Goal: Task Accomplishment & Management: Manage account settings

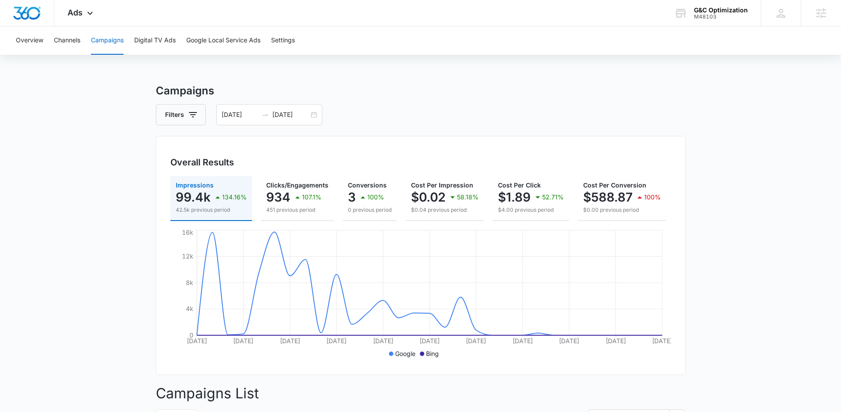
click at [103, 116] on main "Campaigns Filters 08/05/2025 09/04/2025 Overall Results Impressions 99.4k 134.1…" at bounding box center [420, 397] width 841 height 629
click at [70, 163] on main "Campaigns Filters 08/05/2025 09/04/2025 Overall Results Impressions 99.4k 134.1…" at bounding box center [420, 397] width 841 height 629
click at [101, 165] on main "Campaigns Filters 08/05/2025 09/04/2025 Overall Results Impressions 99.4k 134.1…" at bounding box center [420, 397] width 841 height 629
click at [390, 101] on div "Campaigns Filters 08/05/2025 09/04/2025 Overall Results Impressions 99.4k 134.1…" at bounding box center [421, 397] width 530 height 629
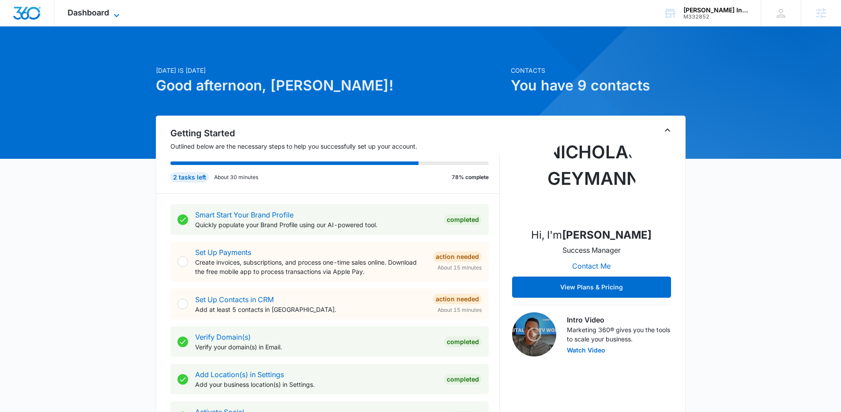
click at [97, 8] on span "Dashboard" at bounding box center [89, 12] width 42 height 9
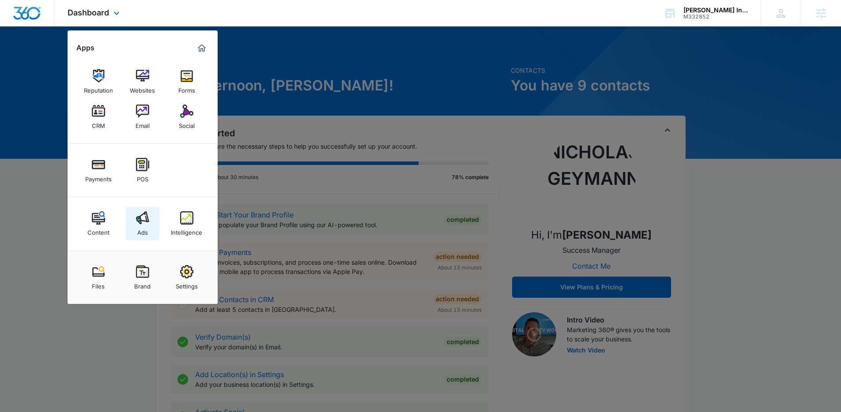
click at [143, 232] on div "Ads" at bounding box center [142, 230] width 11 height 11
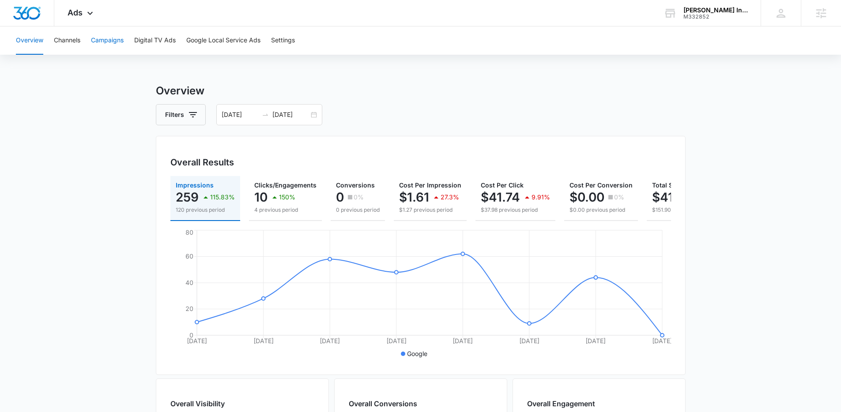
click at [107, 41] on button "Campaigns" at bounding box center [107, 40] width 33 height 28
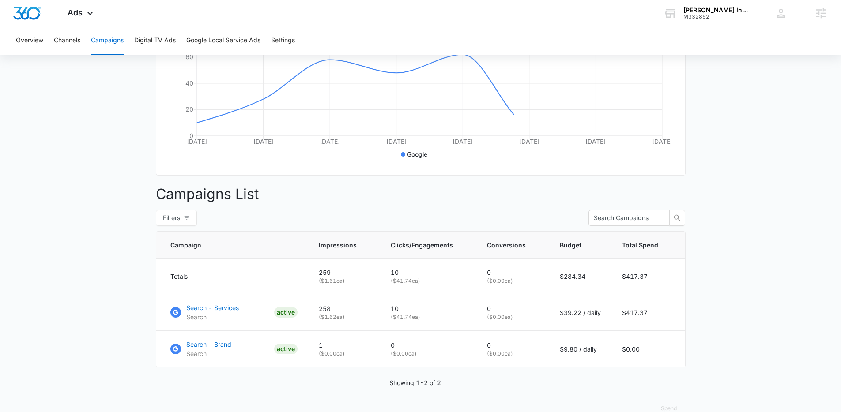
scroll to position [224, 0]
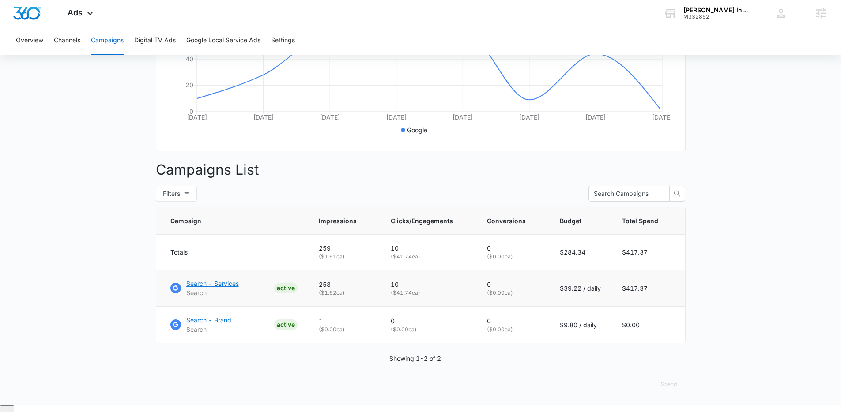
click at [211, 288] on p "Search - Services" at bounding box center [212, 283] width 53 height 9
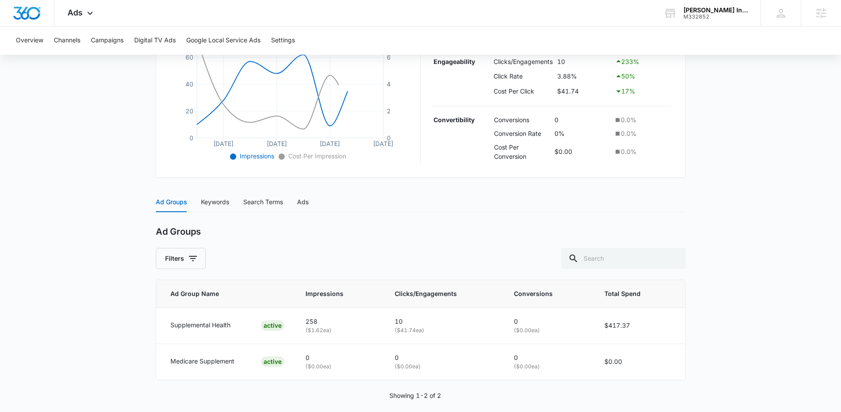
scroll to position [237, 0]
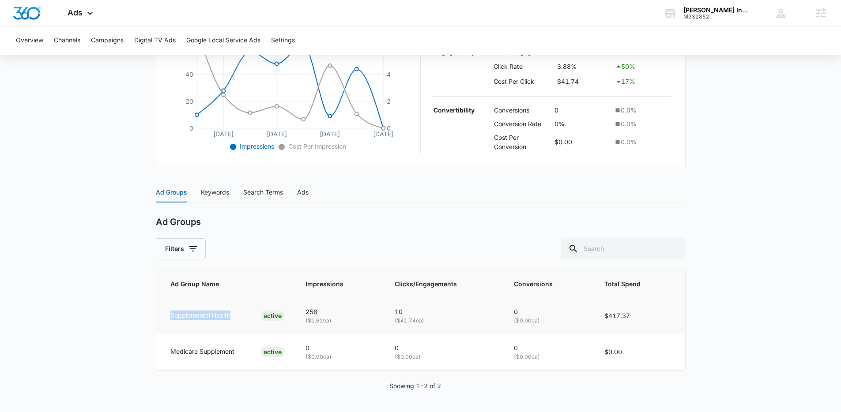
drag, startPoint x: 169, startPoint y: 316, endPoint x: 236, endPoint y: 319, distance: 67.2
click at [236, 319] on td "Supplemental Health ACTIVE" at bounding box center [225, 316] width 139 height 36
drag, startPoint x: 166, startPoint y: 353, endPoint x: 245, endPoint y: 357, distance: 79.2
click at [245, 357] on td "Medicare Supplement ACTIVE" at bounding box center [225, 352] width 139 height 36
click at [77, 301] on main "Search - Services | Search Active $39.22 daily , $417.37 Spent Overview 08/28/2…" at bounding box center [420, 129] width 841 height 566
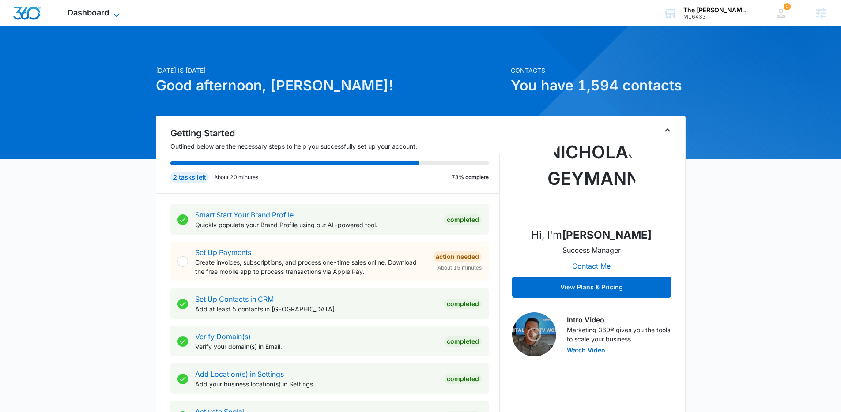
click at [91, 14] on span "Dashboard" at bounding box center [89, 12] width 42 height 9
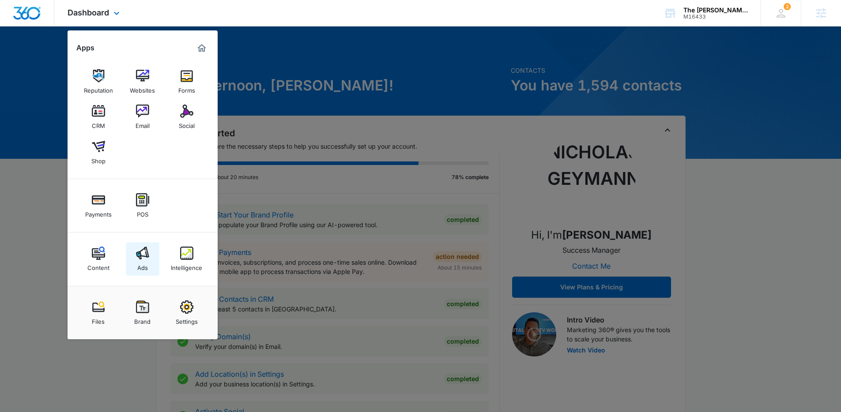
click at [143, 258] on img at bounding box center [142, 253] width 13 height 13
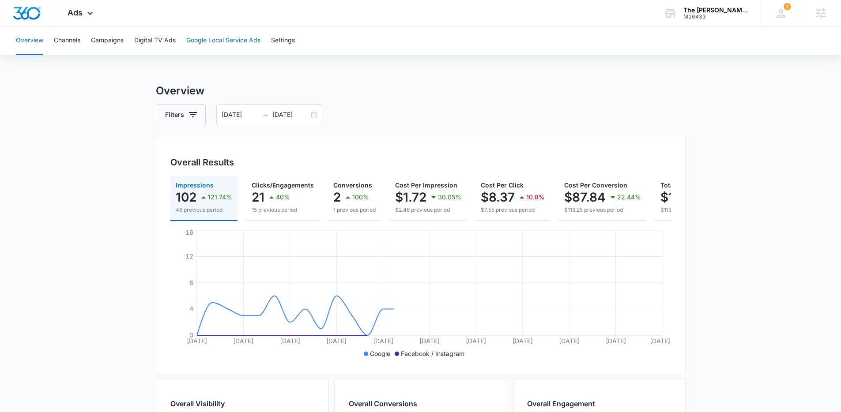
click at [227, 40] on button "Google Local Service Ads" at bounding box center [223, 40] width 74 height 28
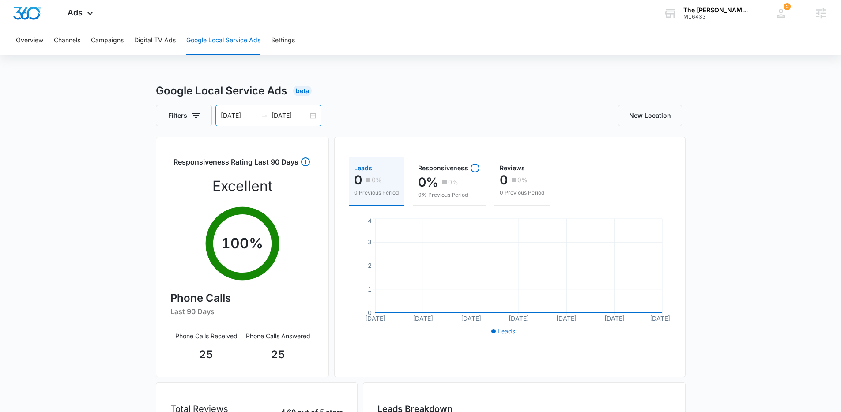
click at [265, 113] on icon "swap-right" at bounding box center [264, 115] width 7 height 7
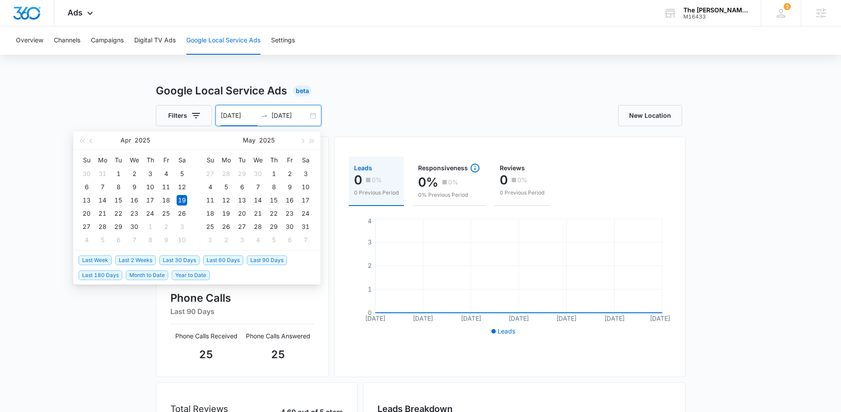
click at [166, 260] on span "Last 30 Days" at bounding box center [179, 261] width 40 height 10
type input "[DATE]"
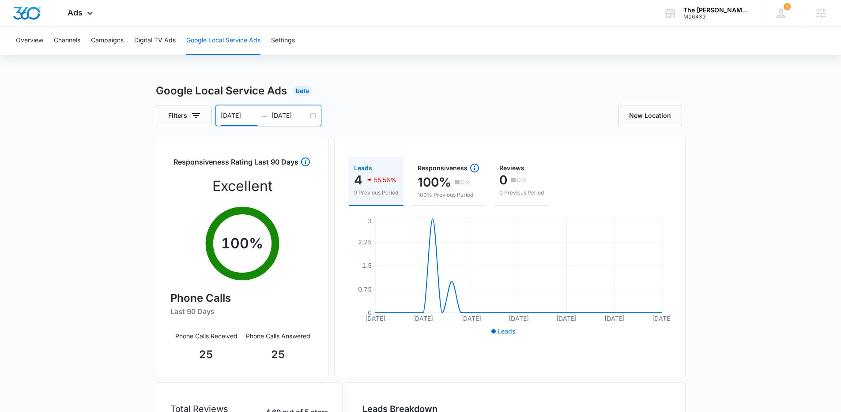
click at [237, 117] on input "08/05/2025" at bounding box center [239, 116] width 37 height 10
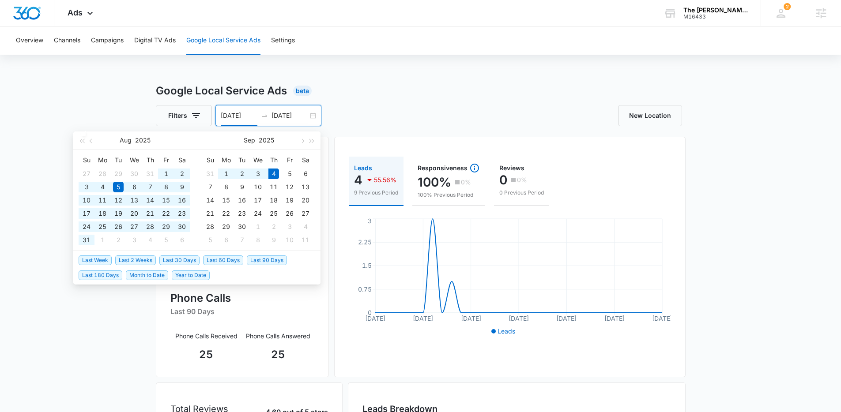
click at [224, 258] on span "Last 60 Days" at bounding box center [223, 261] width 40 height 10
type input "07/06/2025"
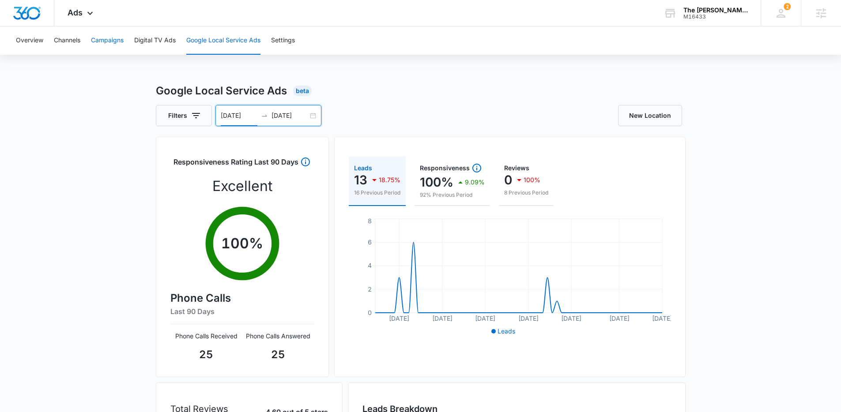
click at [102, 41] on button "Campaigns" at bounding box center [107, 40] width 33 height 28
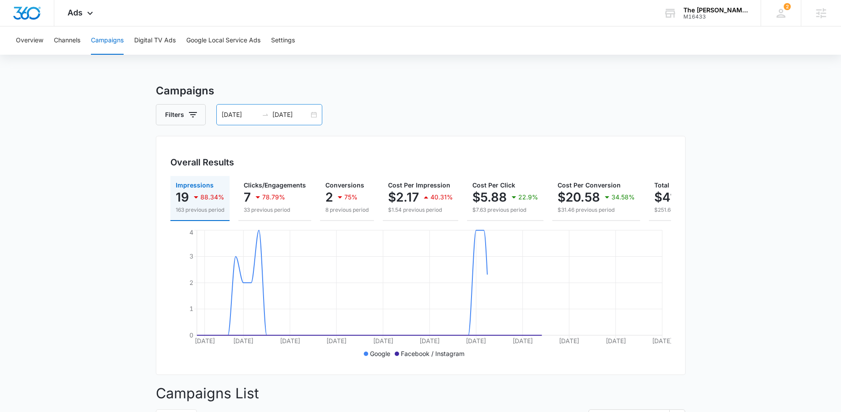
click at [254, 114] on input "07/06/2025" at bounding box center [240, 115] width 37 height 10
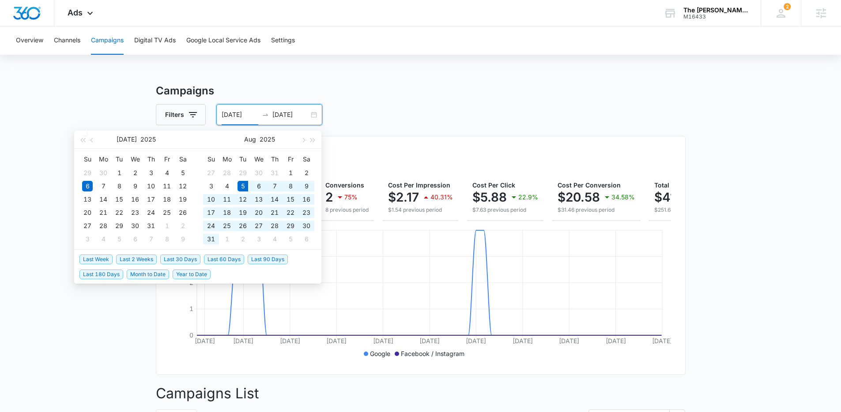
click at [176, 257] on span "Last 30 Days" at bounding box center [180, 260] width 40 height 10
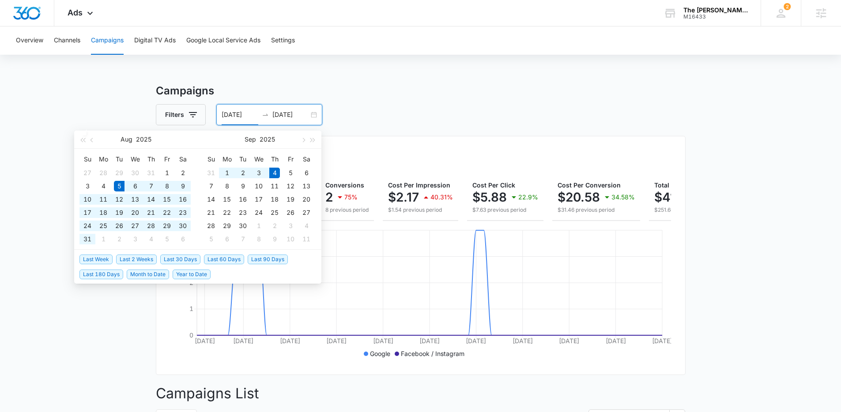
type input "08/05/2025"
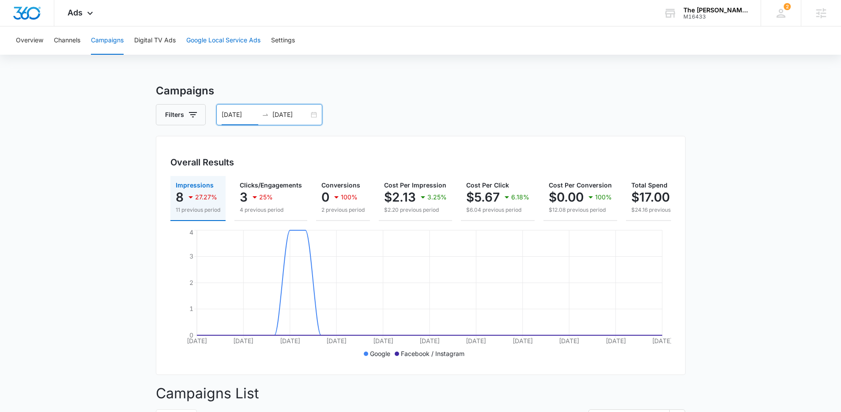
click at [218, 42] on button "Google Local Service Ads" at bounding box center [223, 40] width 74 height 28
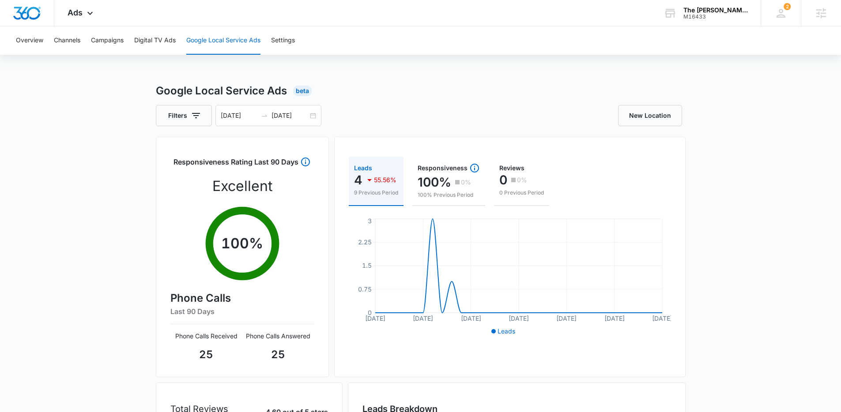
click at [87, 170] on div "Google Local Service Ads Beta Filters 08/05/2025 09/04/2025 New Location Respon…" at bounding box center [420, 313] width 841 height 460
click at [110, 129] on div "Google Local Service Ads Beta Filters 08/05/2025 09/04/2025 New Location Respon…" at bounding box center [420, 313] width 841 height 460
click at [88, 295] on div "Google Local Service Ads Beta Filters 08/05/2025 09/04/2025 New Location Respon…" at bounding box center [420, 313] width 841 height 460
click at [292, 117] on input "09/04/2025" at bounding box center [290, 116] width 37 height 10
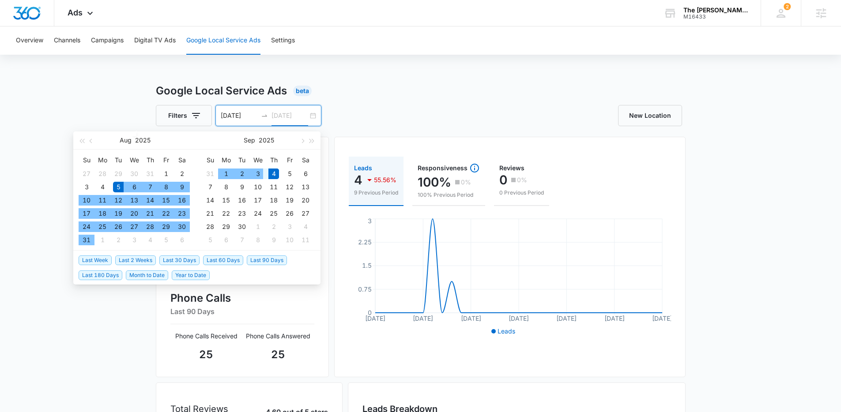
type input "09/04/2025"
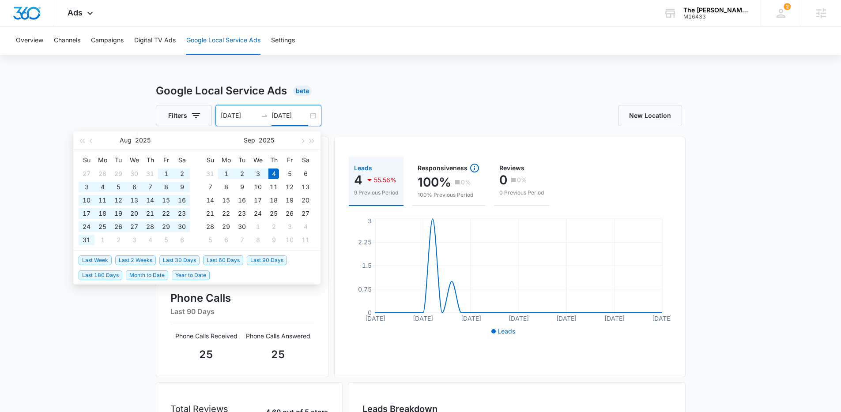
click at [257, 261] on span "Last 90 Days" at bounding box center [267, 261] width 40 height 10
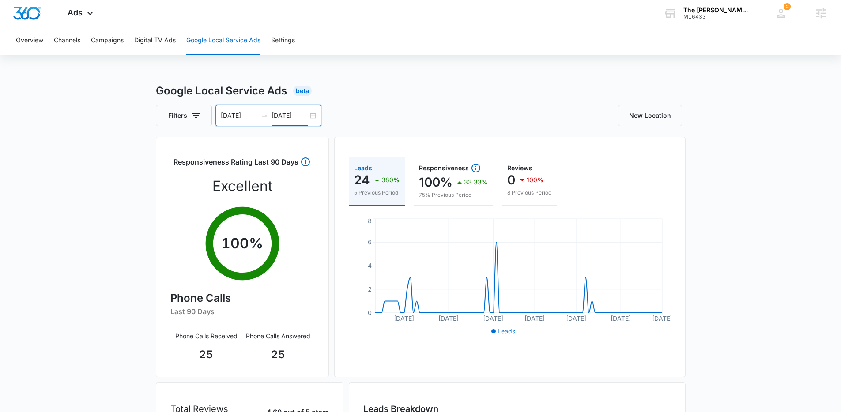
click at [91, 179] on div "Google Local Service Ads Beta Filters 06/06/2025 09/04/2025 Aug 2025 Su Mo Tu W…" at bounding box center [420, 313] width 841 height 460
click at [141, 147] on div "Google Local Service Ads Beta Filters 06/06/2025 09/04/2025 Aug 2025 Su Mo Tu W…" at bounding box center [420, 313] width 841 height 460
click at [84, 141] on div "Google Local Service Ads Beta Filters 06/06/2025 09/04/2025 Aug 2025 Su Mo Tu W…" at bounding box center [420, 313] width 841 height 460
click at [80, 170] on div "Google Local Service Ads Beta Filters 06/06/2025 09/04/2025 Aug 2025 Su Mo Tu W…" at bounding box center [420, 313] width 841 height 460
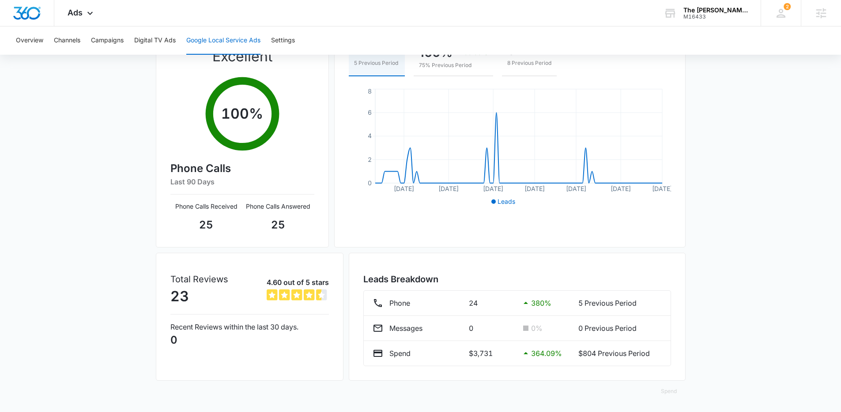
scroll to position [130, 0]
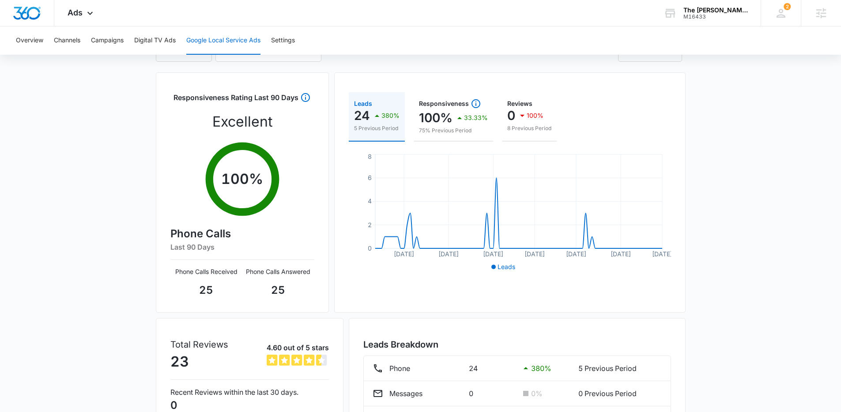
click at [65, 175] on div "Google Local Service Ads Beta Filters 06/06/2025 09/04/2025 Aug 2025 Su Mo Tu W…" at bounding box center [420, 249] width 841 height 460
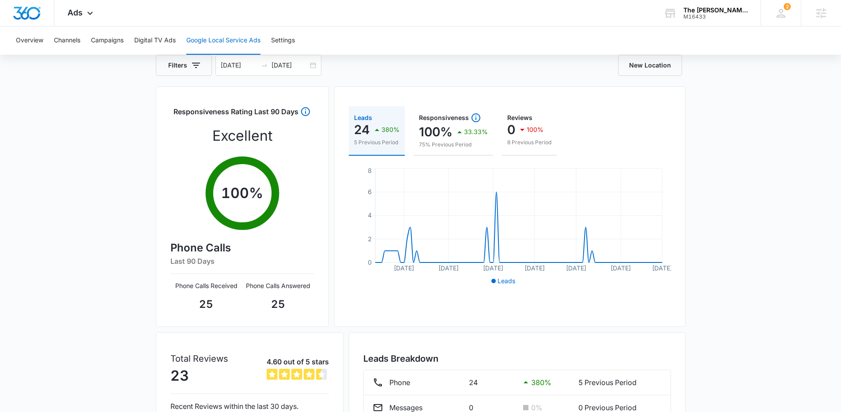
scroll to position [50, 0]
click at [233, 67] on input "06/06/2025" at bounding box center [239, 66] width 37 height 10
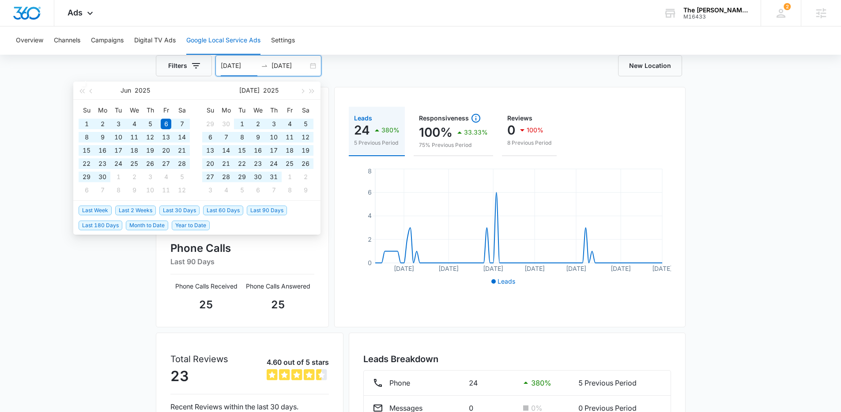
click at [97, 226] on span "Last 180 Days" at bounding box center [101, 226] width 44 height 10
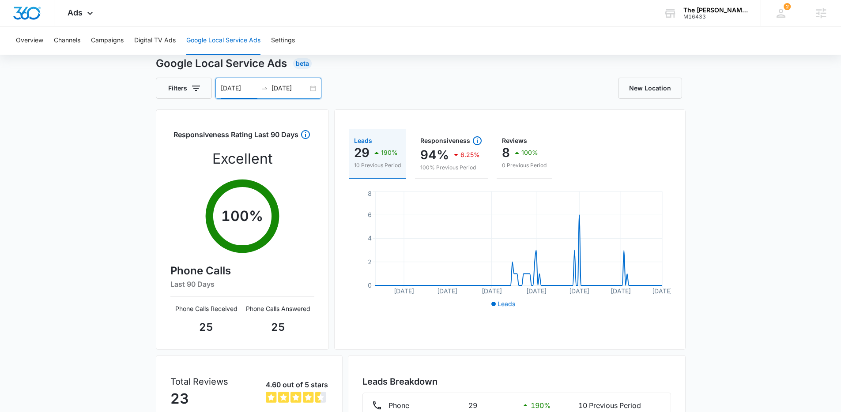
scroll to position [2, 0]
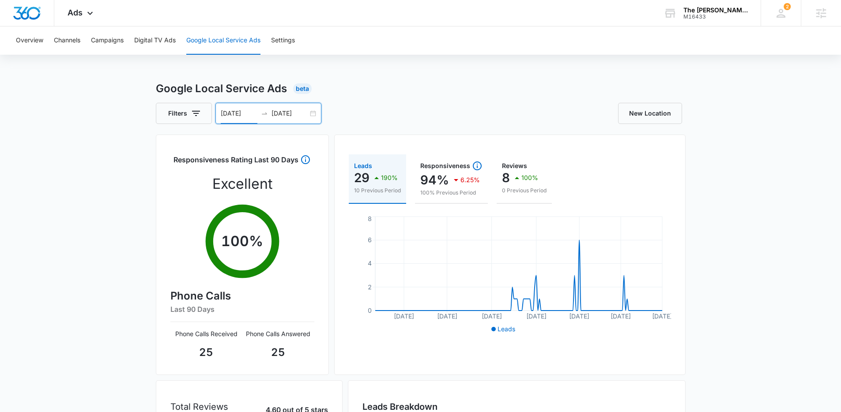
click at [241, 109] on input "03/08/2025" at bounding box center [239, 114] width 37 height 10
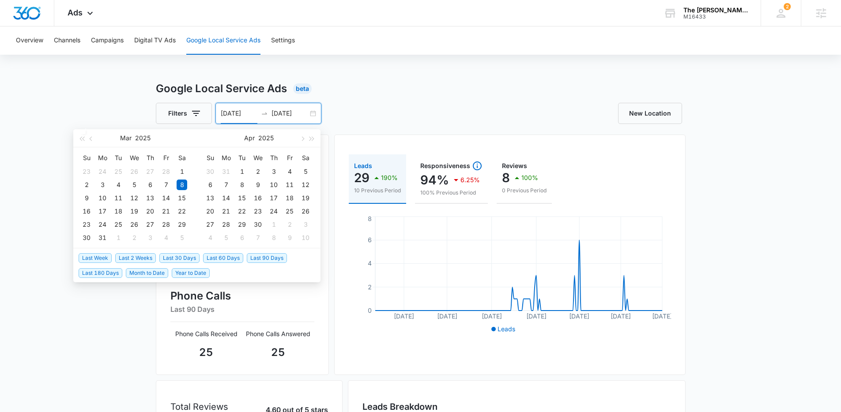
click at [261, 257] on span "Last 90 Days" at bounding box center [267, 258] width 40 height 10
type input "06/06/2025"
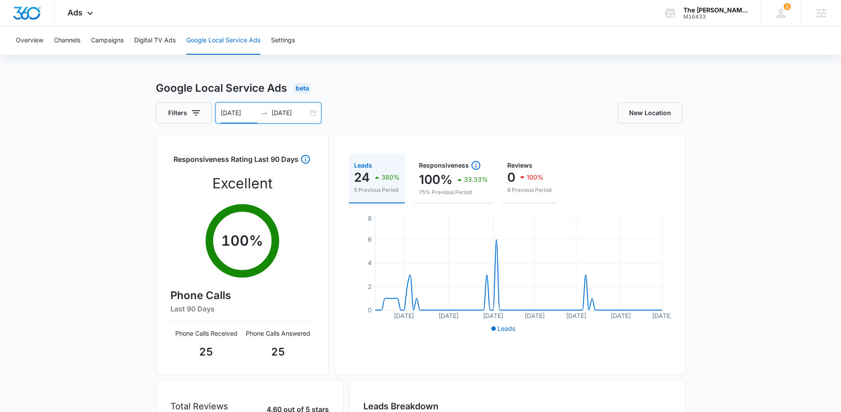
scroll to position [0, 0]
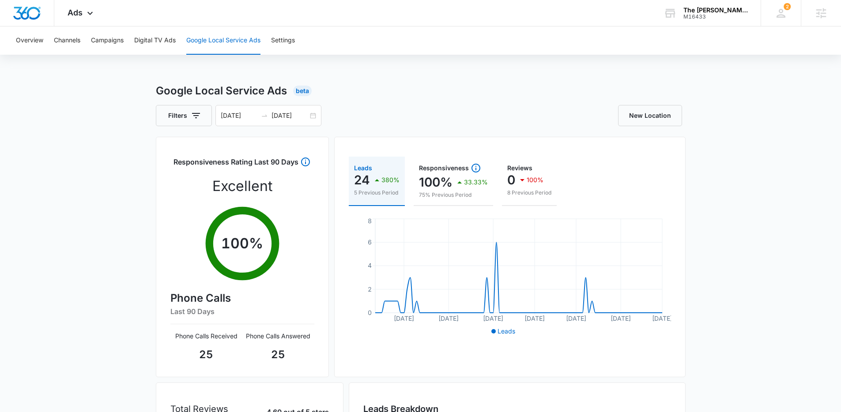
click at [59, 162] on div "Google Local Service Ads Beta Filters 06/06/2025 09/04/2025 Jun 2025 Su Mo Tu W…" at bounding box center [420, 313] width 841 height 460
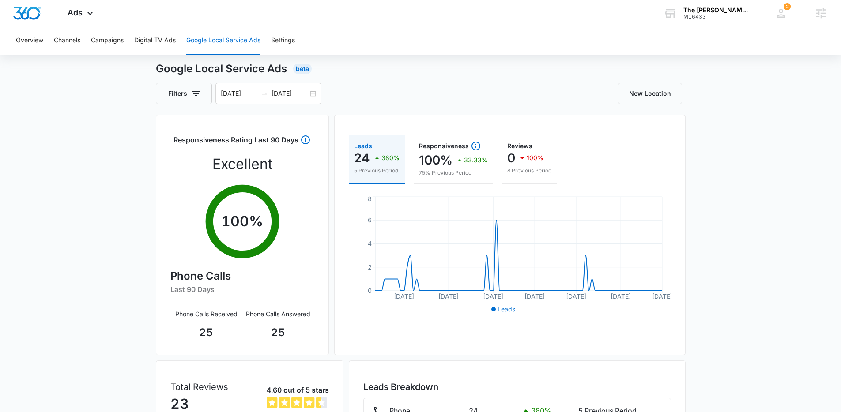
scroll to position [21, 0]
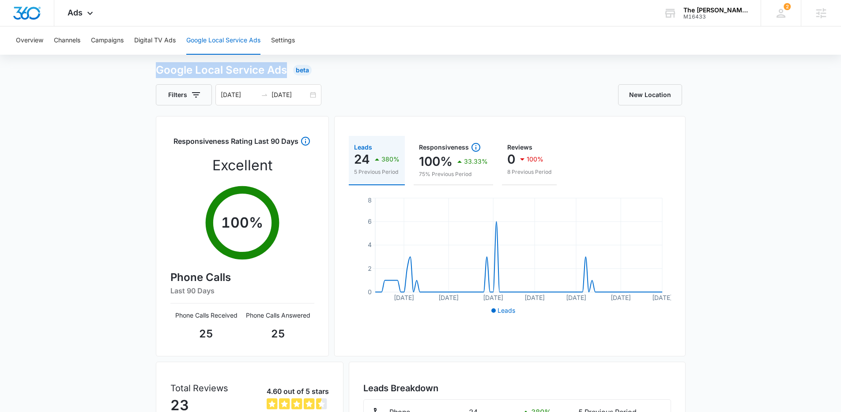
drag, startPoint x: 147, startPoint y: 66, endPoint x: 290, endPoint y: 72, distance: 142.7
click at [290, 72] on div "Google Local Service Ads Beta Filters 06/06/2025 09/04/2025 Jun 2025 Su Mo Tu W…" at bounding box center [420, 292] width 841 height 460
click at [287, 71] on h1 "Google Local Service Ads" at bounding box center [221, 70] width 131 height 16
drag, startPoint x: 285, startPoint y: 71, endPoint x: 145, endPoint y: 70, distance: 140.0
click at [145, 70] on div "Google Local Service Ads Beta Filters 06/06/2025 09/04/2025 Jun 2025 Su Mo Tu W…" at bounding box center [420, 292] width 841 height 460
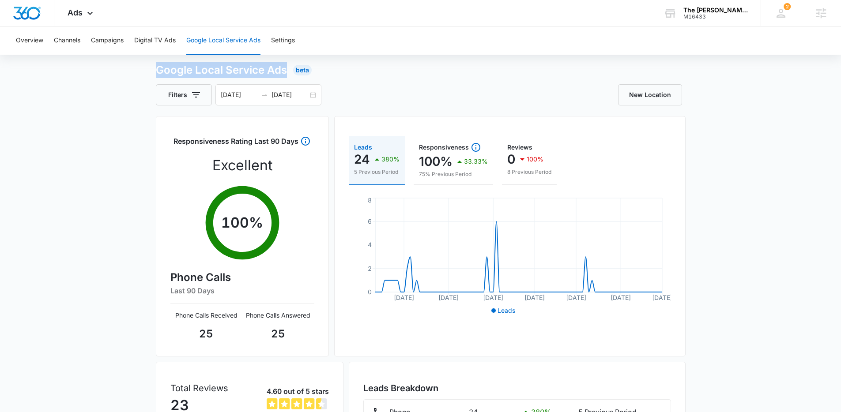
click at [145, 70] on div "Google Local Service Ads Beta Filters 06/06/2025 09/04/2025 Jun 2025 Su Mo Tu W…" at bounding box center [420, 292] width 841 height 460
click at [119, 137] on div "Google Local Service Ads Beta Filters 06/06/2025 09/04/2025 Jun 2025 Su Mo Tu W…" at bounding box center [420, 292] width 841 height 460
click at [109, 184] on div "Google Local Service Ads Beta Filters 06/06/2025 09/04/2025 Jun 2025 Su Mo Tu W…" at bounding box center [420, 292] width 841 height 460
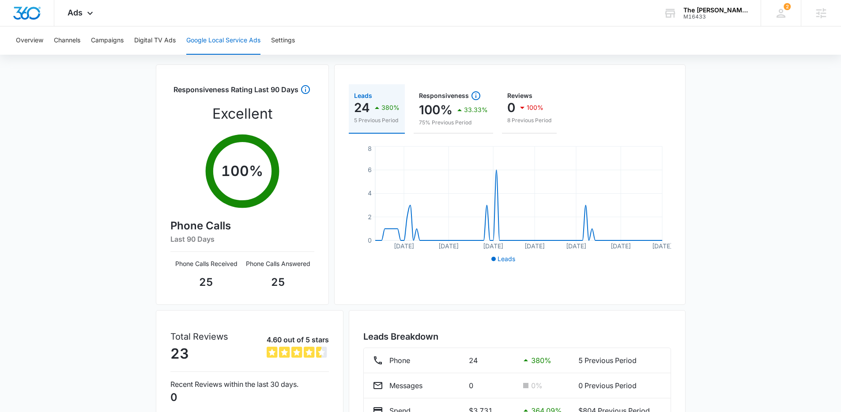
scroll to position [130, 0]
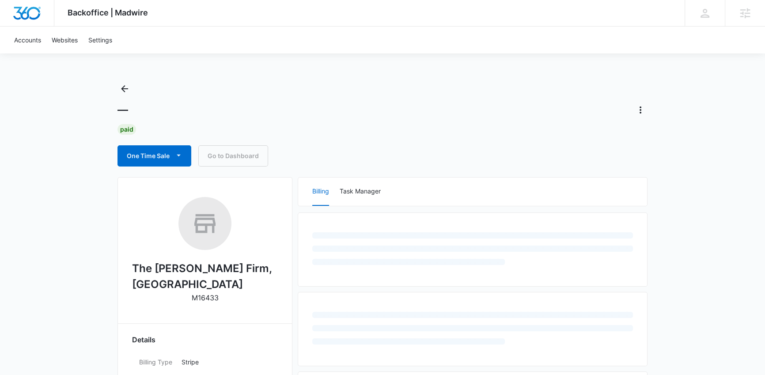
click at [55, 145] on div "Backoffice | Madwire Apps Settings [PERSON_NAME] Geymann [EMAIL_ADDRESS][PERSON…" at bounding box center [382, 380] width 765 height 761
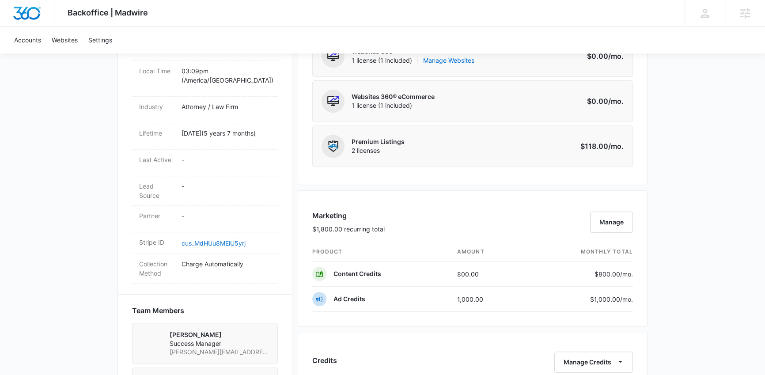
scroll to position [521, 0]
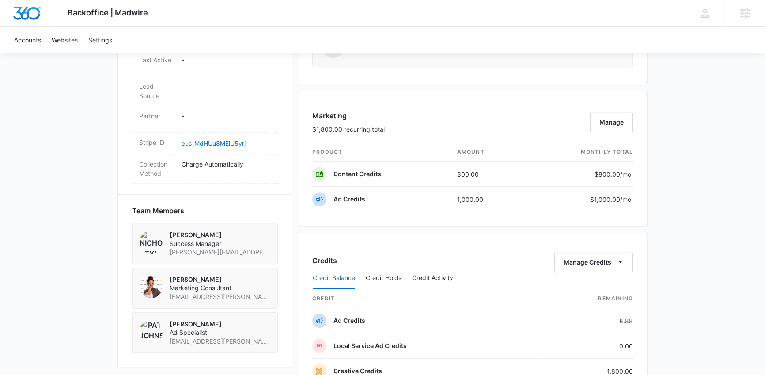
click at [51, 170] on div "Backoffice | Madwire Apps Settings [PERSON_NAME] Geymann [EMAIL_ADDRESS][PERSON…" at bounding box center [382, 124] width 765 height 1290
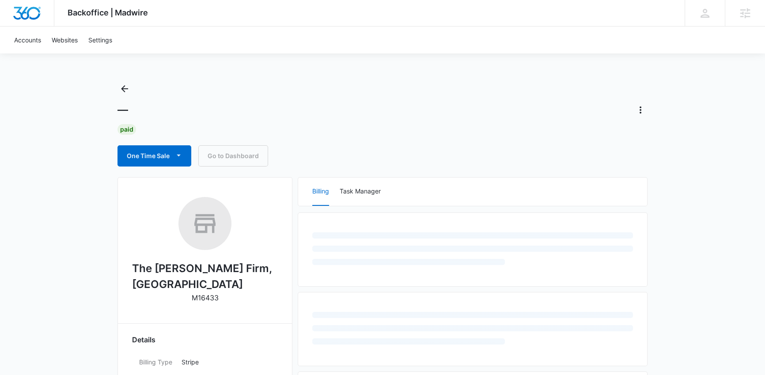
click at [76, 181] on div "Backoffice | Madwire Apps Settings [PERSON_NAME] Geymann [EMAIL_ADDRESS][PERSON…" at bounding box center [382, 380] width 765 height 761
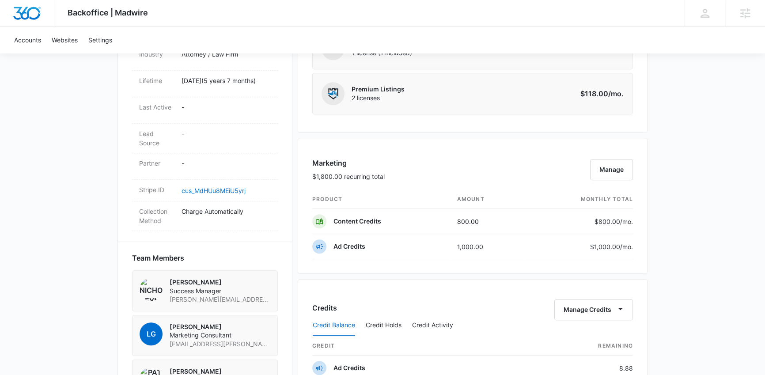
scroll to position [555, 0]
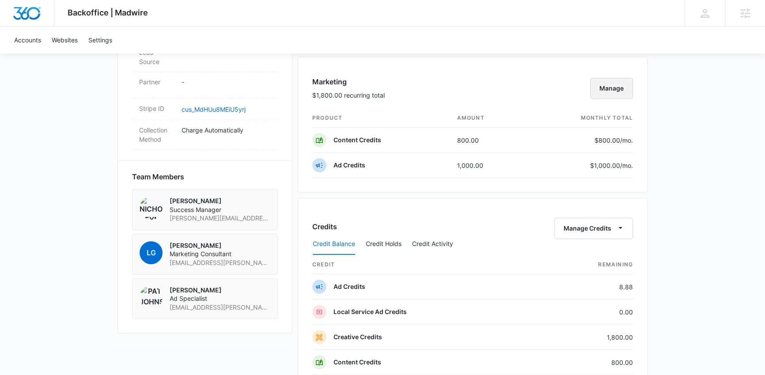
click at [602, 90] on button "Manage" at bounding box center [611, 88] width 43 height 21
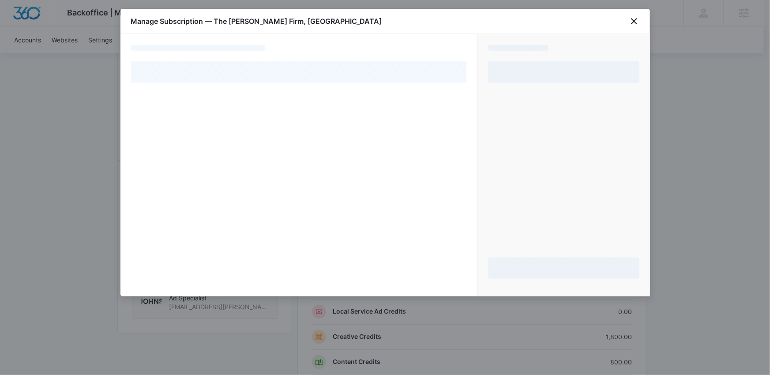
select select "pm_1MqfszA4n8RTgNjUqiIkYUw3"
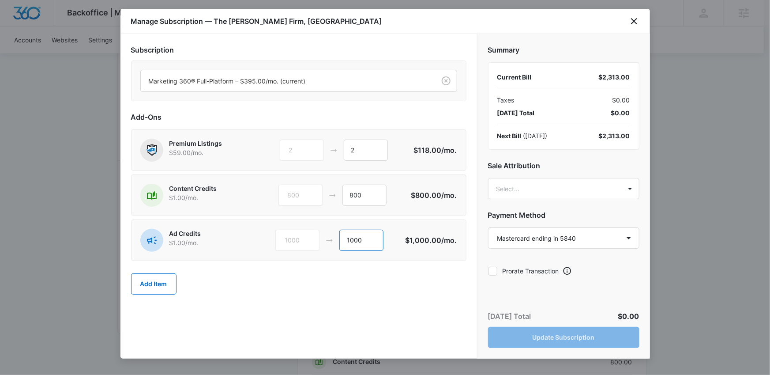
drag, startPoint x: 370, startPoint y: 239, endPoint x: 328, endPoint y: 241, distance: 42.4
click at [328, 241] on div "1000 1000" at bounding box center [341, 240] width 130 height 21
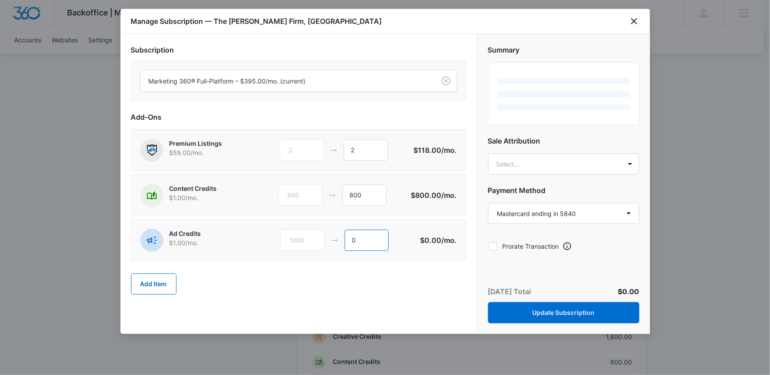
type input "0"
click at [380, 272] on div "Add Item" at bounding box center [299, 283] width 336 height 39
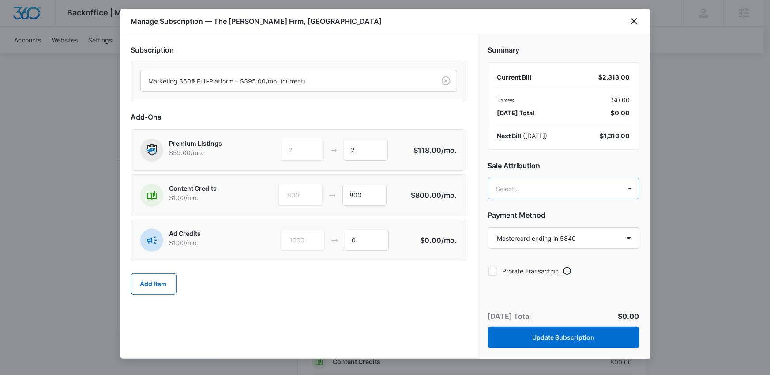
click at [516, 189] on body "Backoffice | Madwire Apps Settings [PERSON_NAME] Geymann [EMAIL_ADDRESS][PERSON…" at bounding box center [385, 90] width 770 height 1290
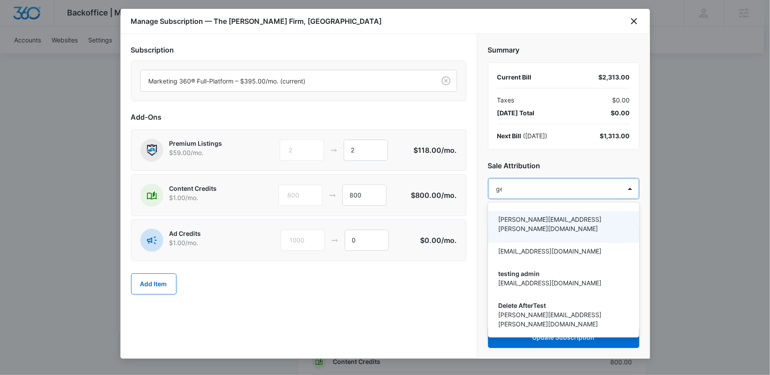
type input "gey"
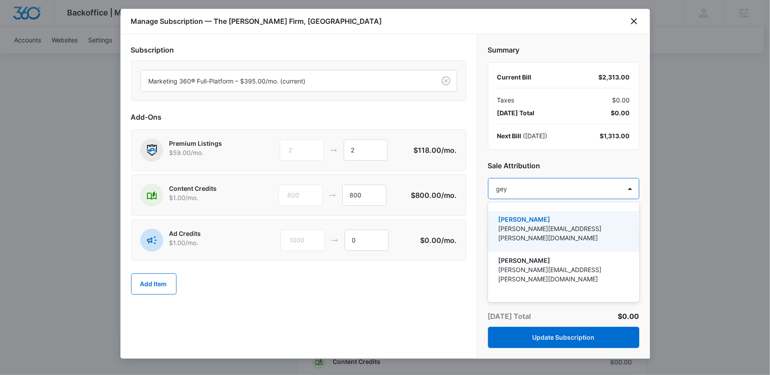
click at [528, 223] on p "[PERSON_NAME]" at bounding box center [563, 219] width 128 height 9
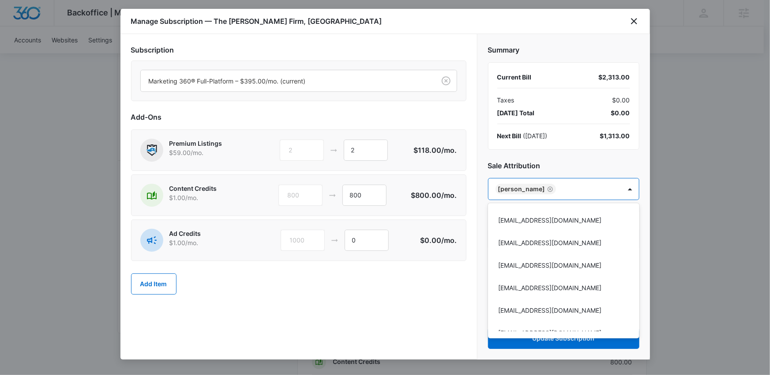
click at [427, 299] on div at bounding box center [385, 187] width 770 height 375
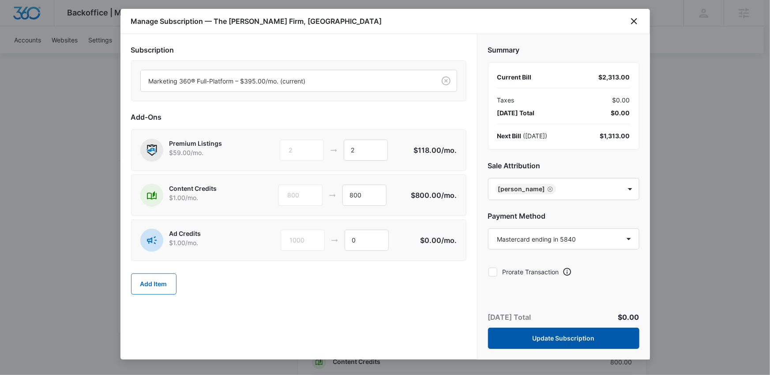
click at [545, 338] on button "Update Subscription" at bounding box center [563, 338] width 151 height 21
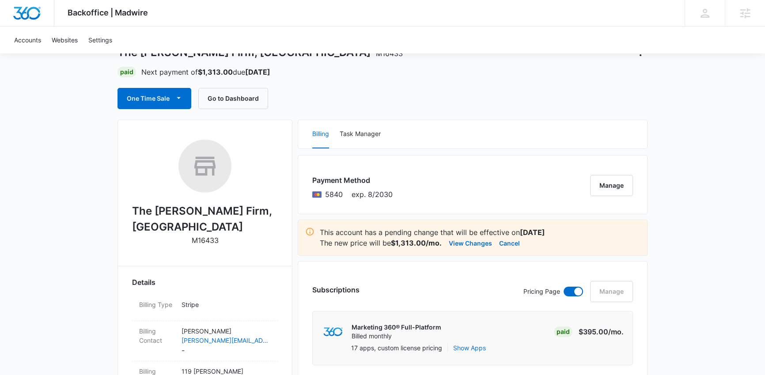
scroll to position [51, 0]
